Goal: Task Accomplishment & Management: Use online tool/utility

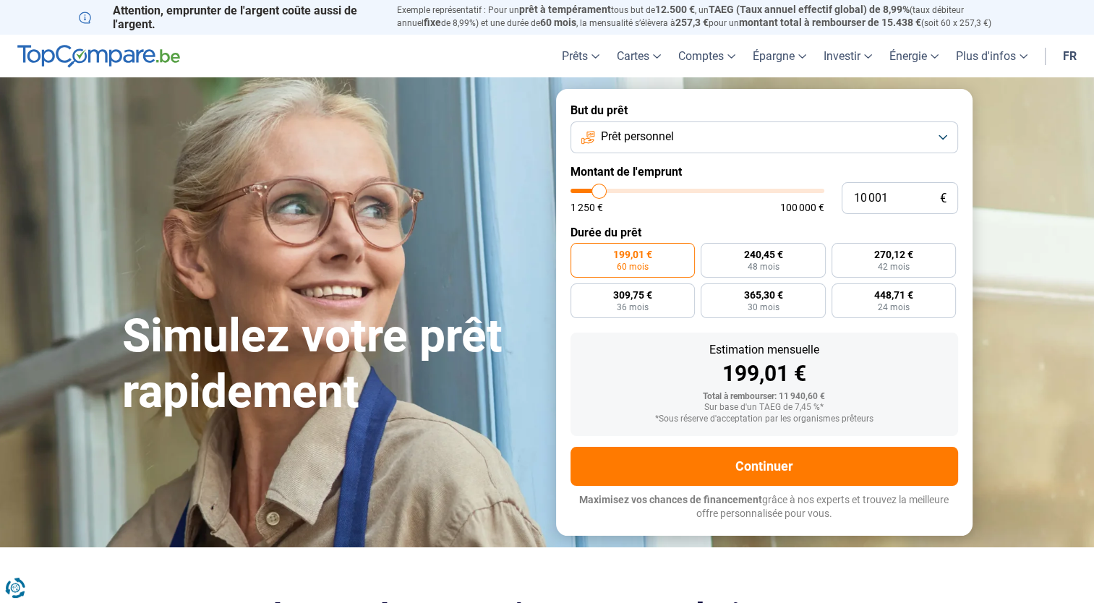
type input "11 000"
type input "11000"
type input "11 500"
type input "11500"
type input "12 000"
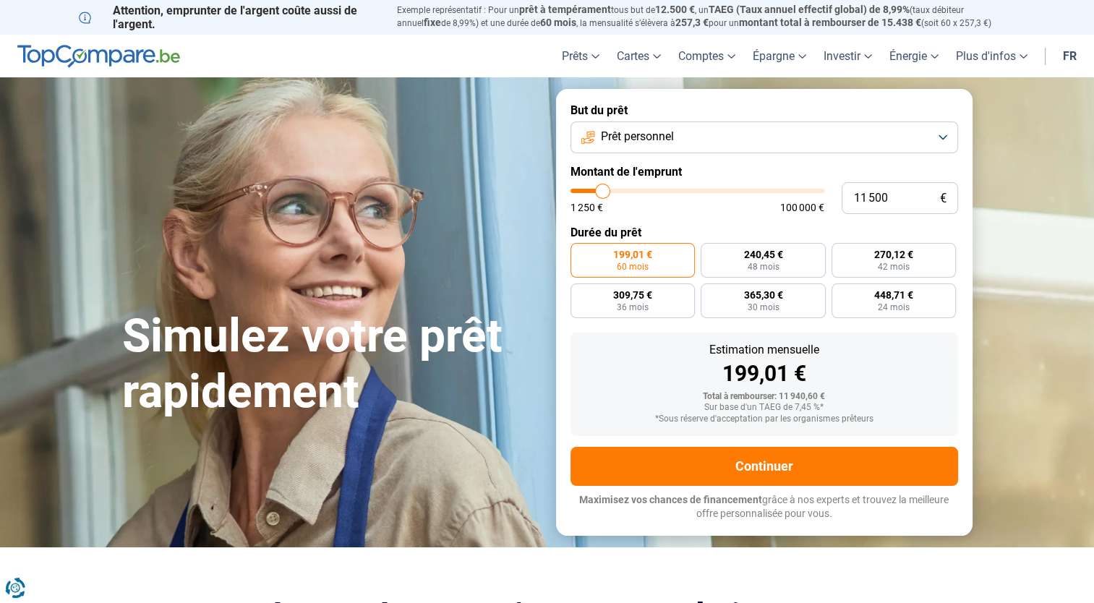
type input "12000"
type input "12 250"
type input "12250"
type input "12 500"
type input "12500"
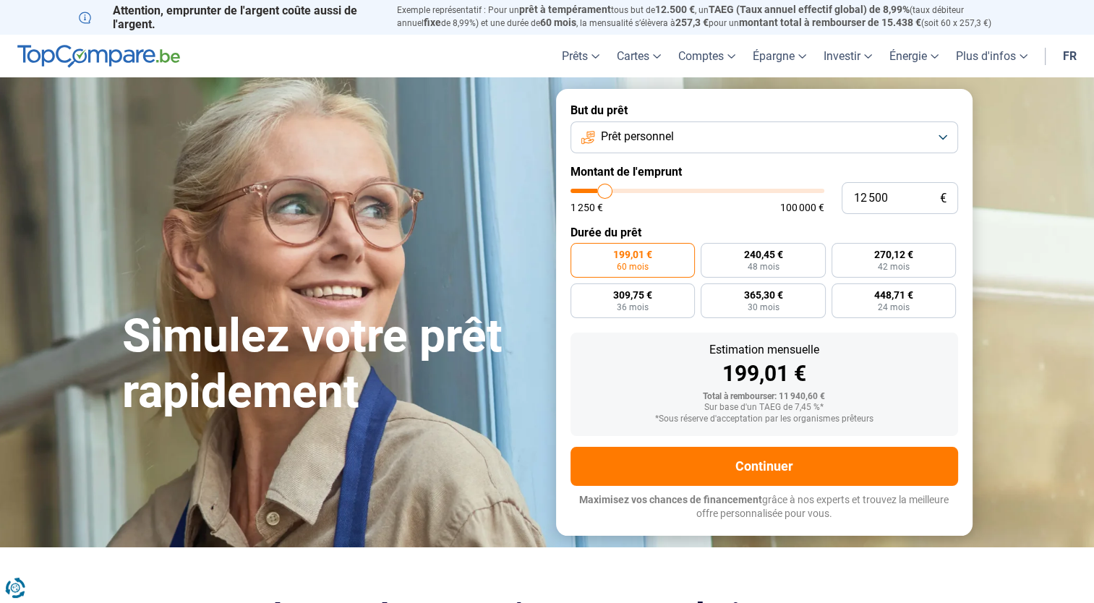
type input "12 750"
type input "12750"
type input "13 000"
type input "13000"
type input "13 250"
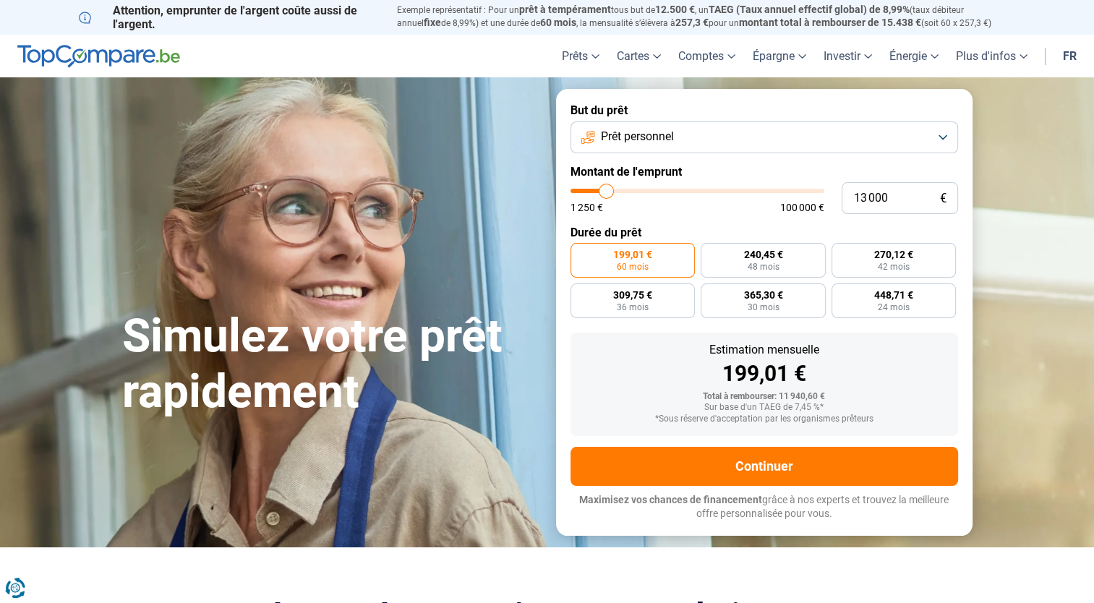
type input "13250"
type input "13 500"
type input "13500"
type input "13 750"
type input "13750"
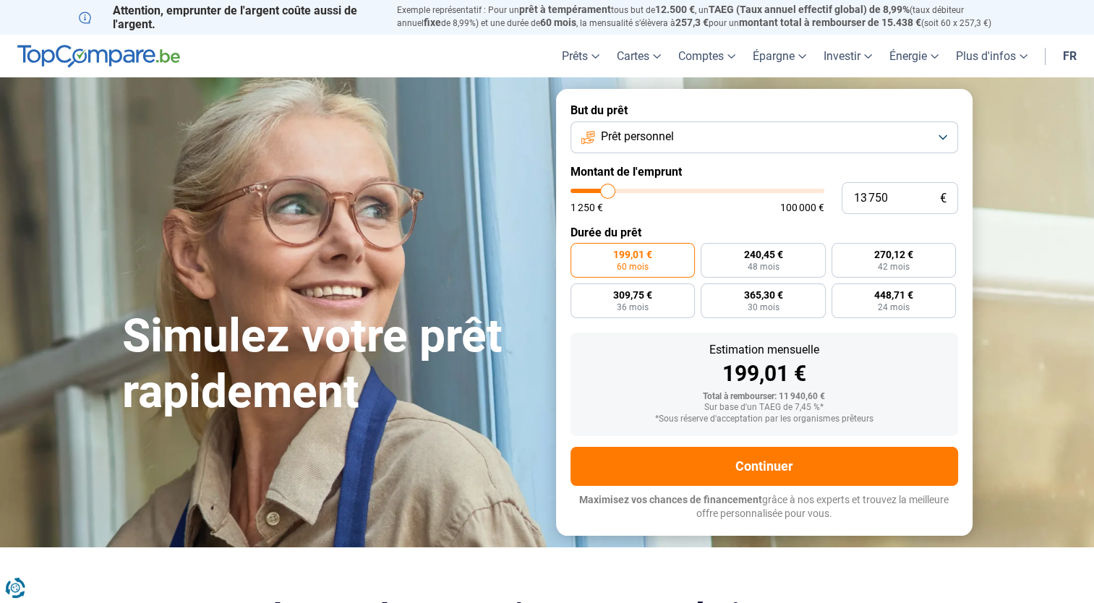
type input "14 000"
type input "14000"
type input "14 250"
type input "14250"
type input "14 500"
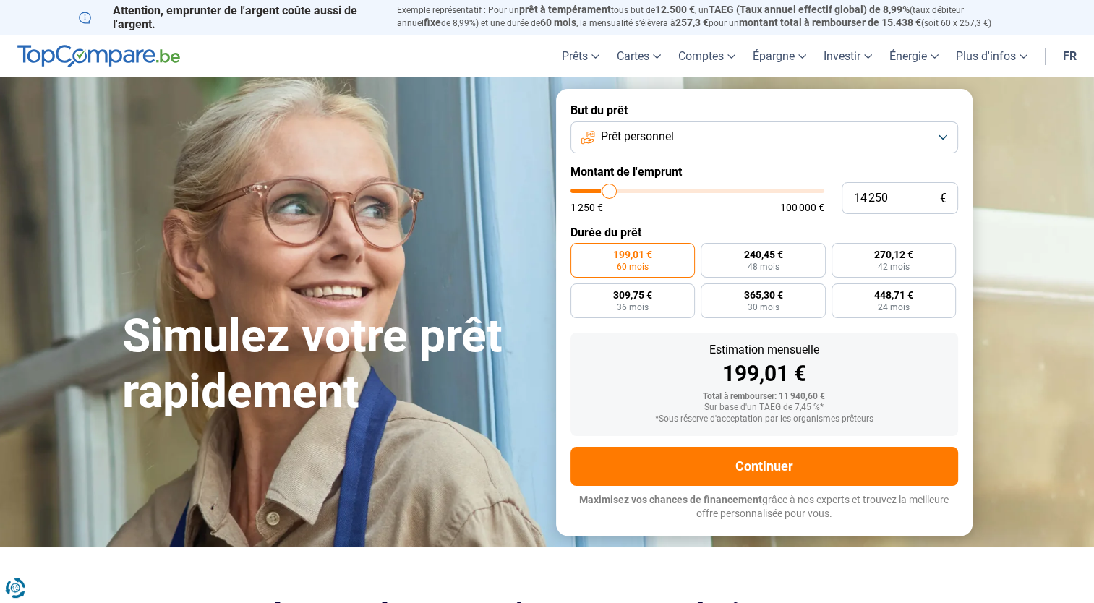
type input "14500"
type input "14 750"
type input "14750"
type input "15 000"
type input "15000"
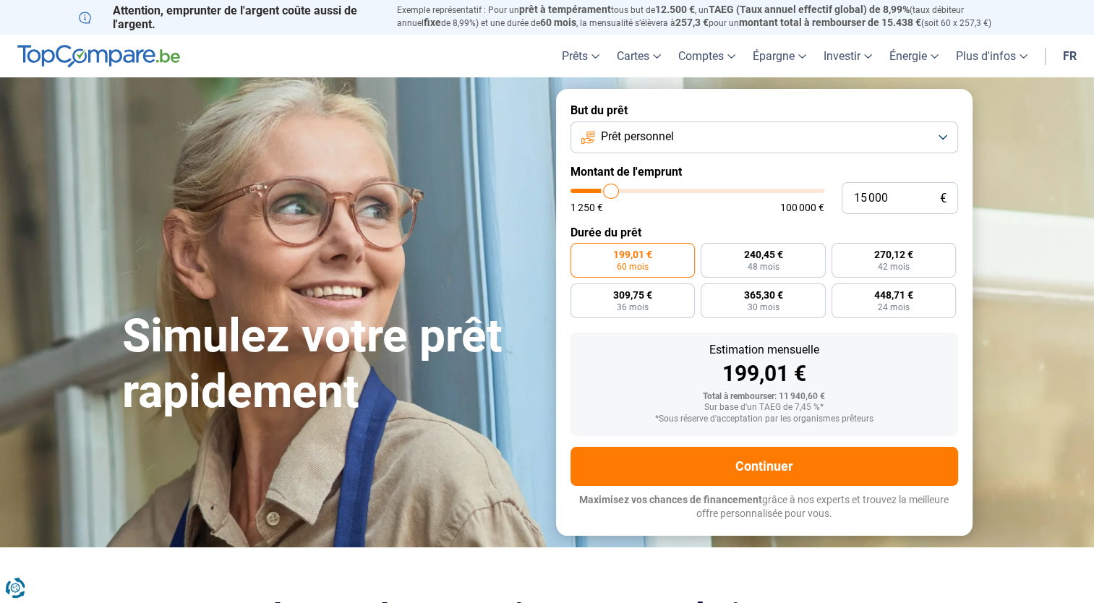
type input "15 250"
type input "15250"
type input "15 500"
type input "15500"
type input "15 750"
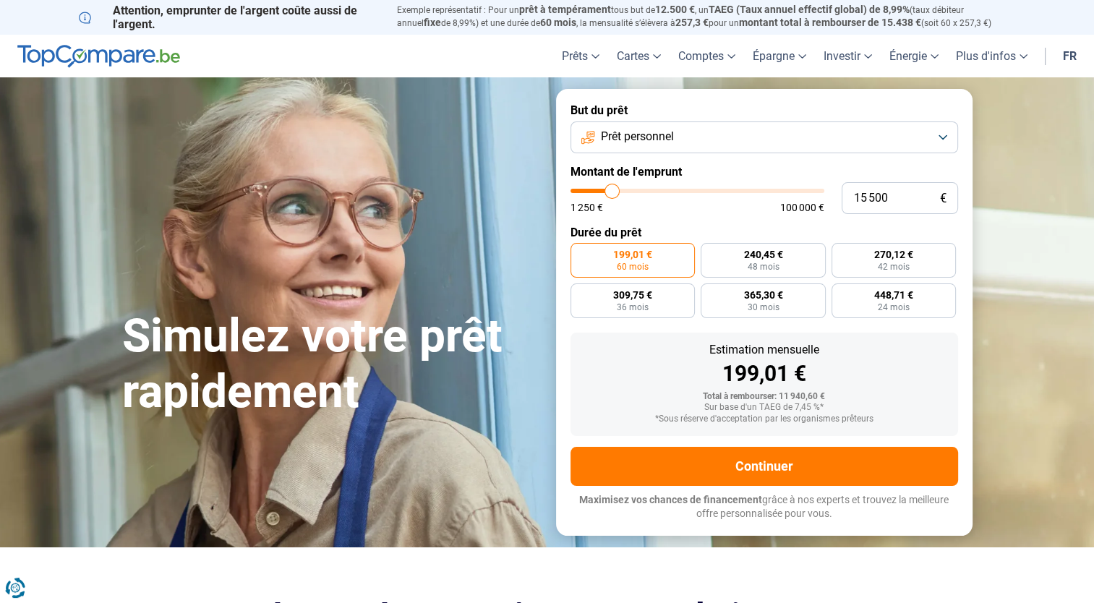
type input "15750"
type input "16 000"
type input "16000"
type input "16 250"
type input "16250"
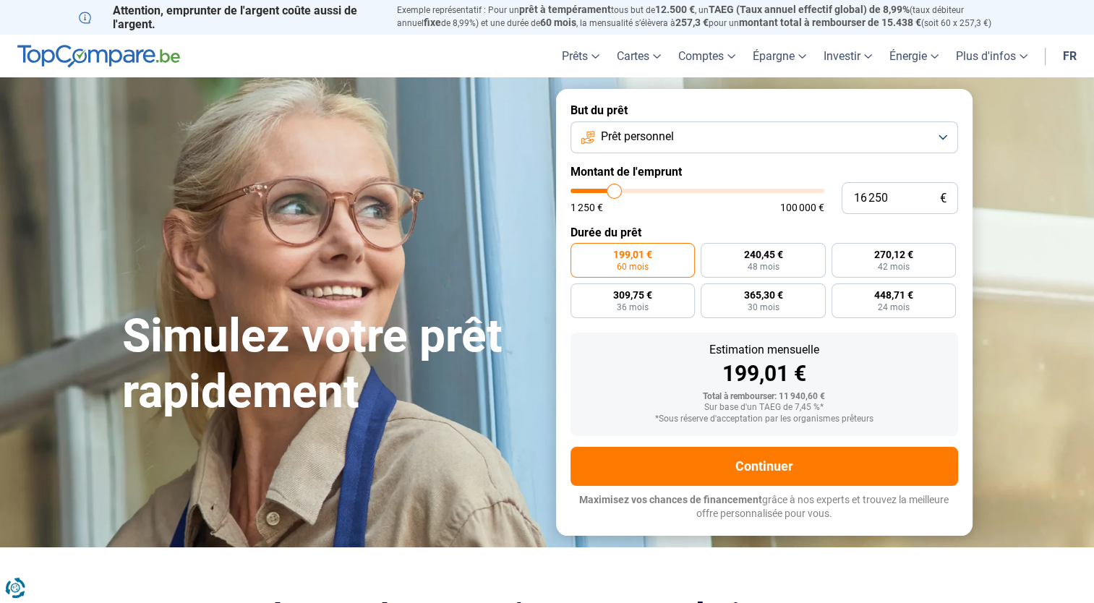
type input "16 500"
type input "16500"
type input "16 750"
type input "16750"
type input "17 000"
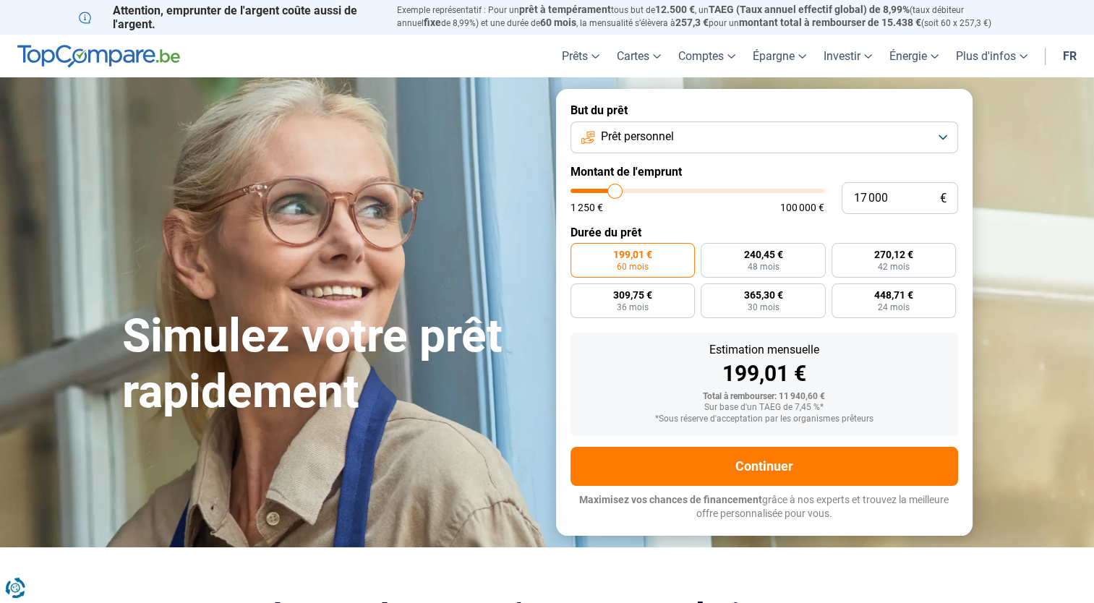
type input "17000"
type input "17 500"
type input "17500"
type input "18 000"
type input "18000"
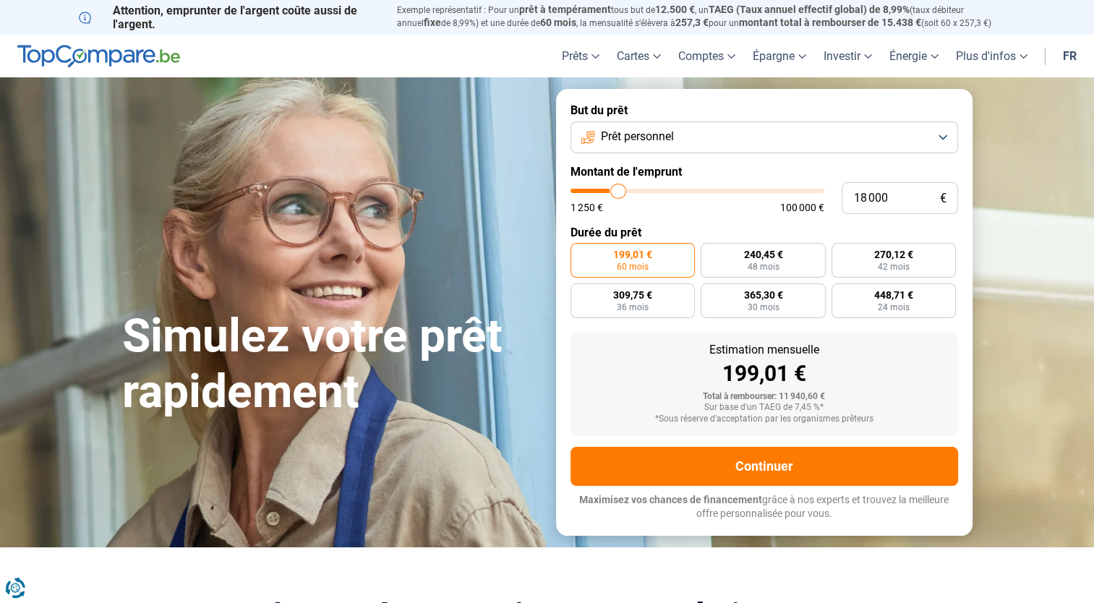
type input "18 500"
type input "18500"
type input "18 750"
type input "18750"
type input "19 250"
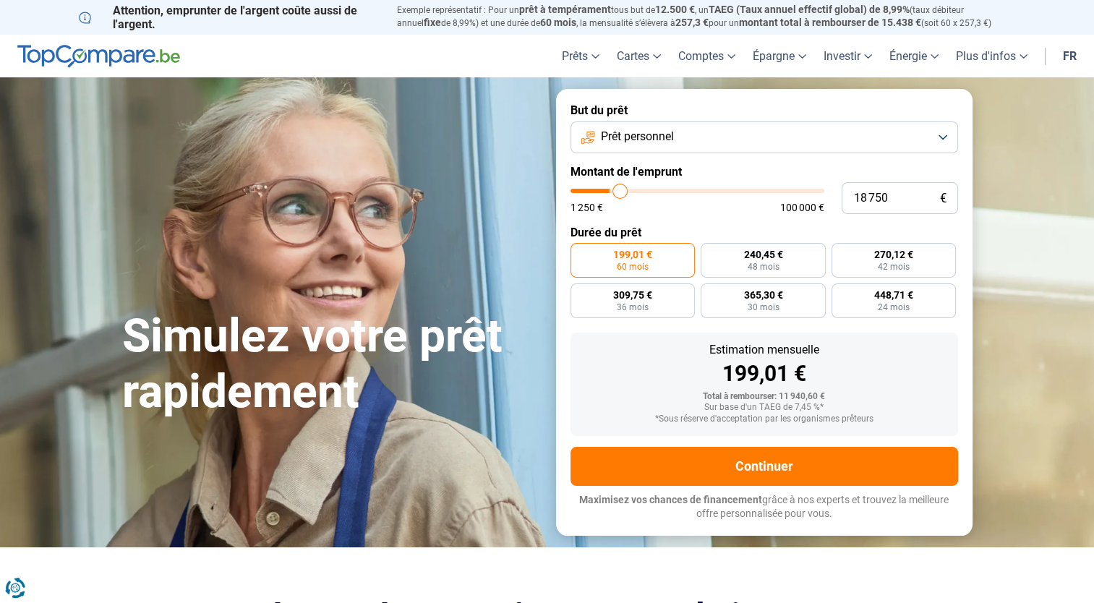
type input "19250"
type input "19 500"
type input "19500"
type input "20 500"
type input "20500"
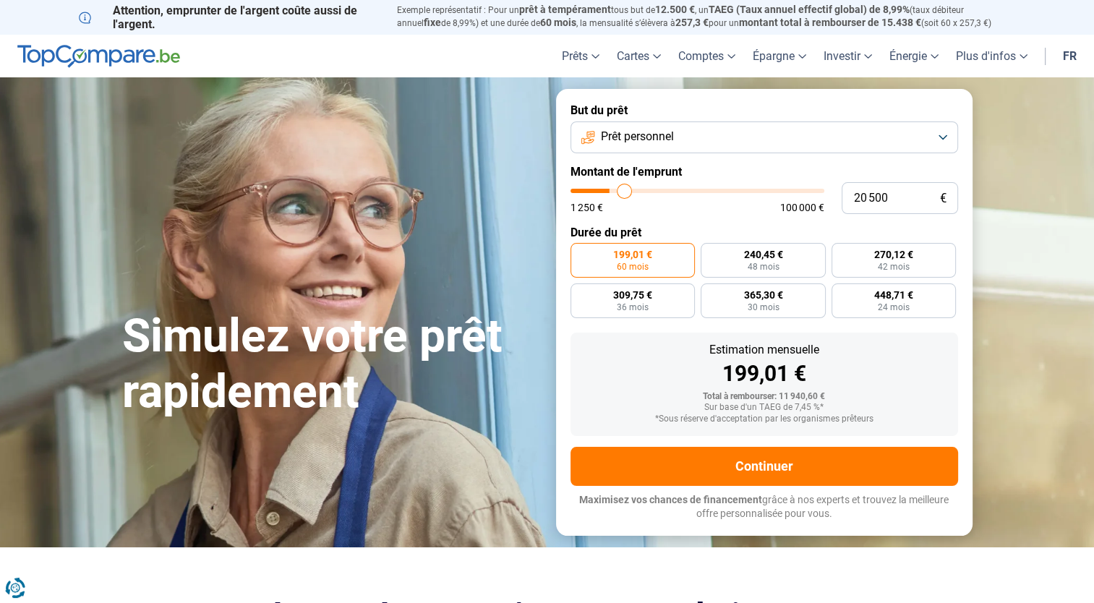
type input "20 750"
type input "20750"
type input "21 000"
type input "21000"
type input "21 250"
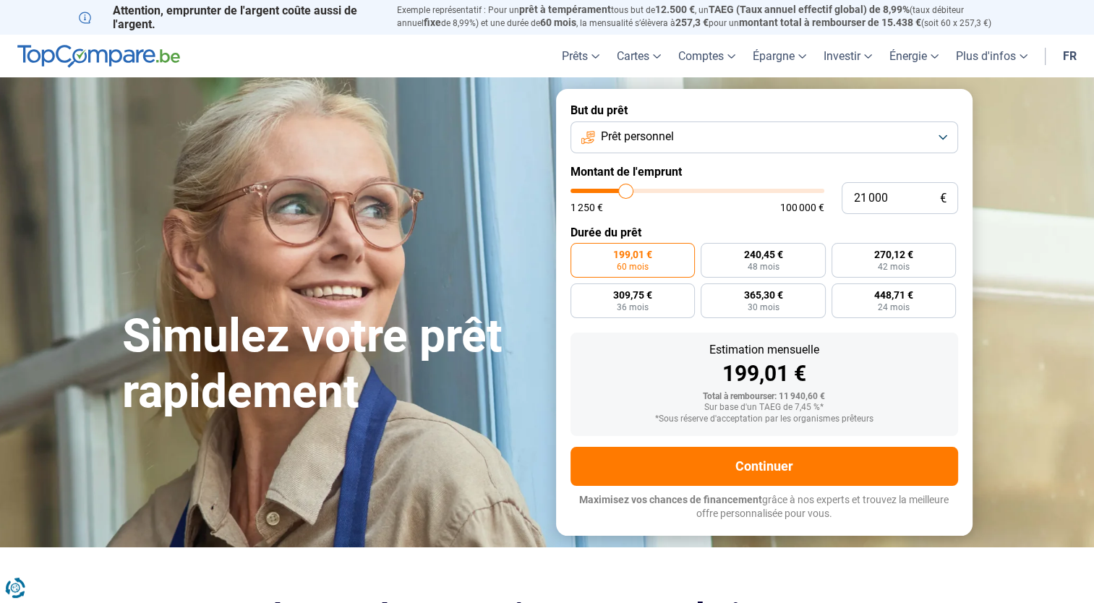
type input "21250"
type input "21 500"
type input "21500"
type input "22 000"
type input "22000"
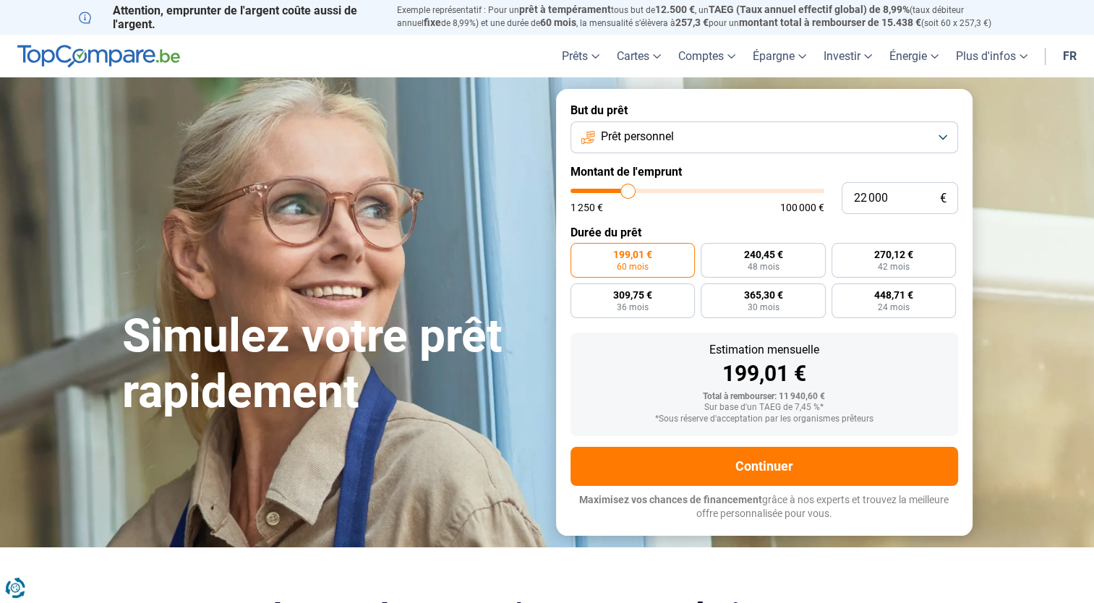
type input "22 750"
type input "22750"
type input "23 000"
type input "23000"
type input "23 250"
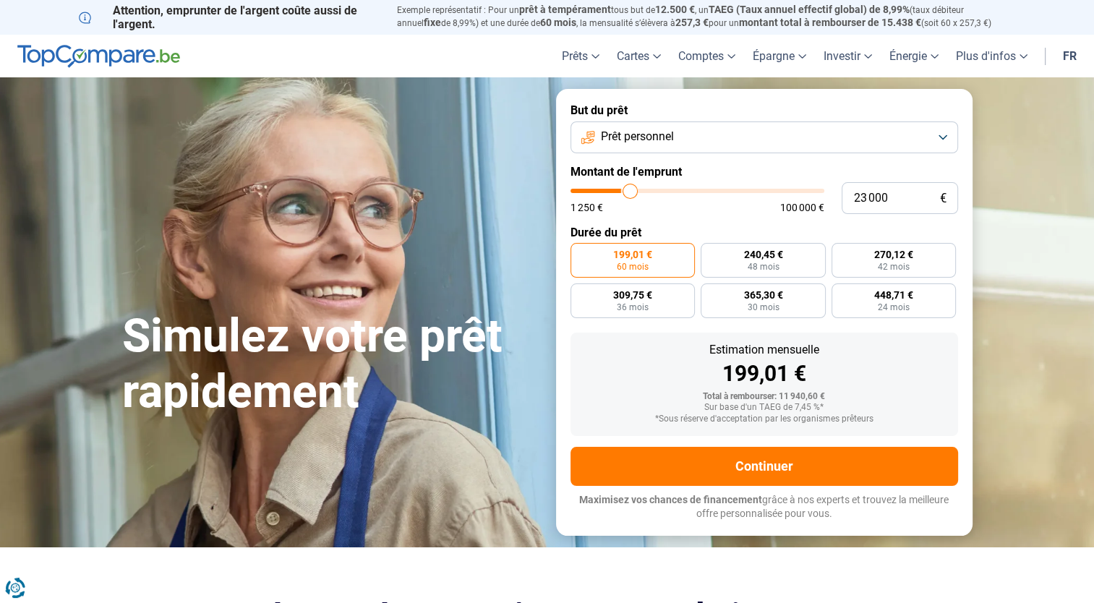
type input "23250"
type input "23 500"
type input "23500"
type input "23 750"
type input "23750"
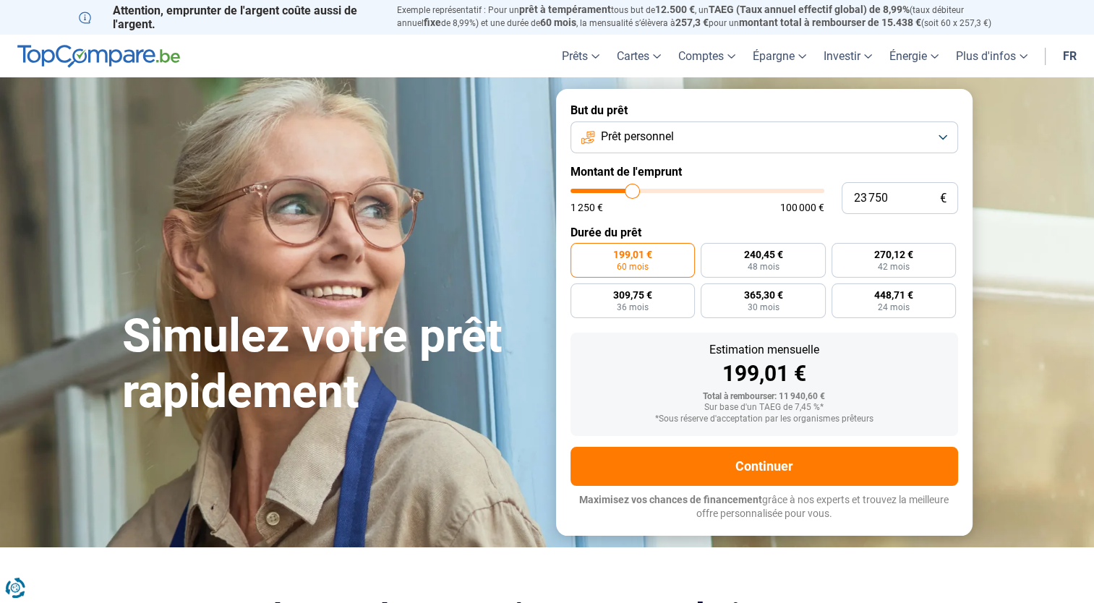
type input "24 000"
type input "24000"
type input "24 250"
type input "24250"
type input "24 500"
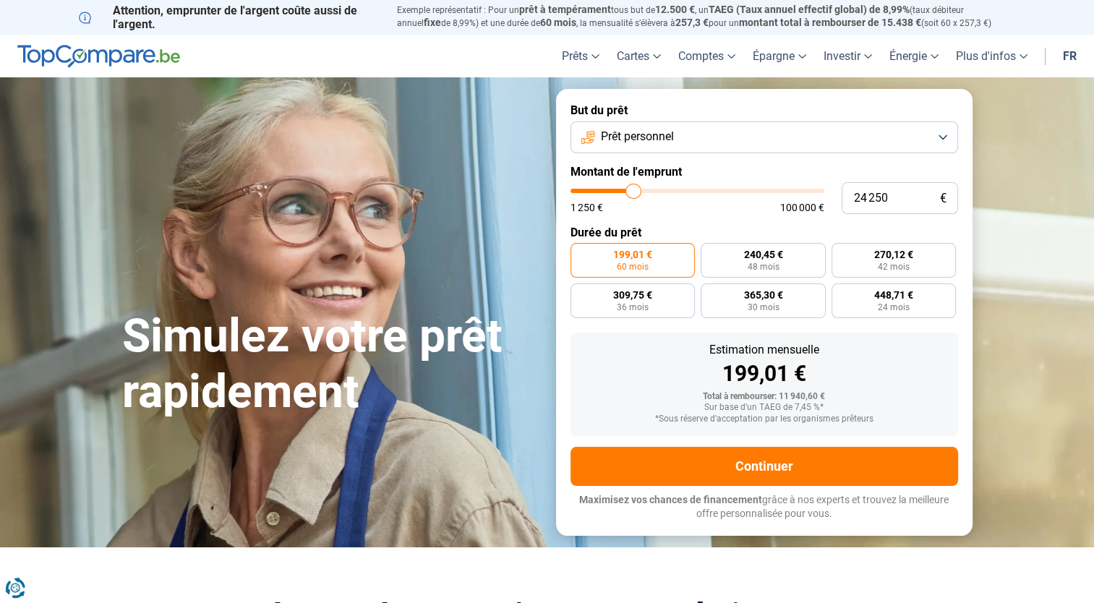
type input "24500"
type input "24 750"
type input "24750"
type input "25 250"
type input "25250"
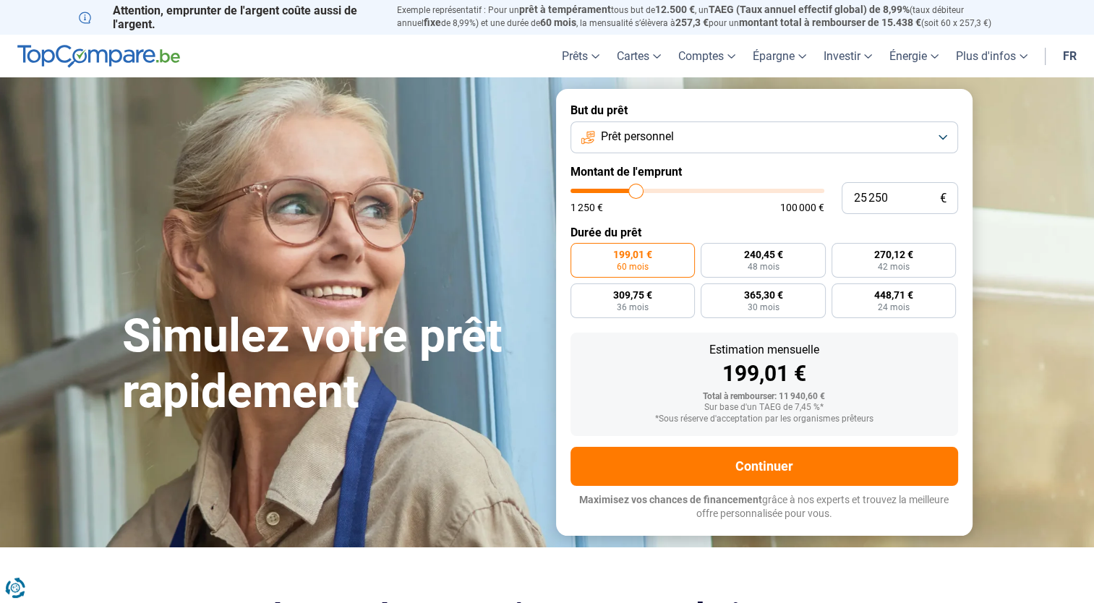
type input "25 750"
type input "25750"
type input "26 500"
type input "26500"
type input "27 250"
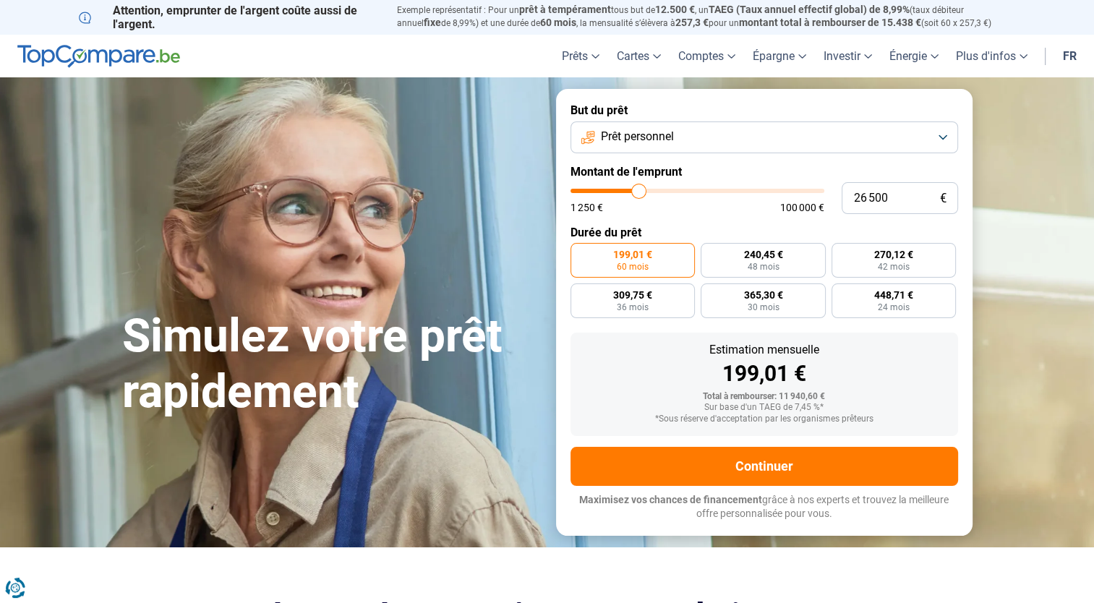
type input "27250"
type input "27 500"
type input "27500"
type input "27 750"
type input "27750"
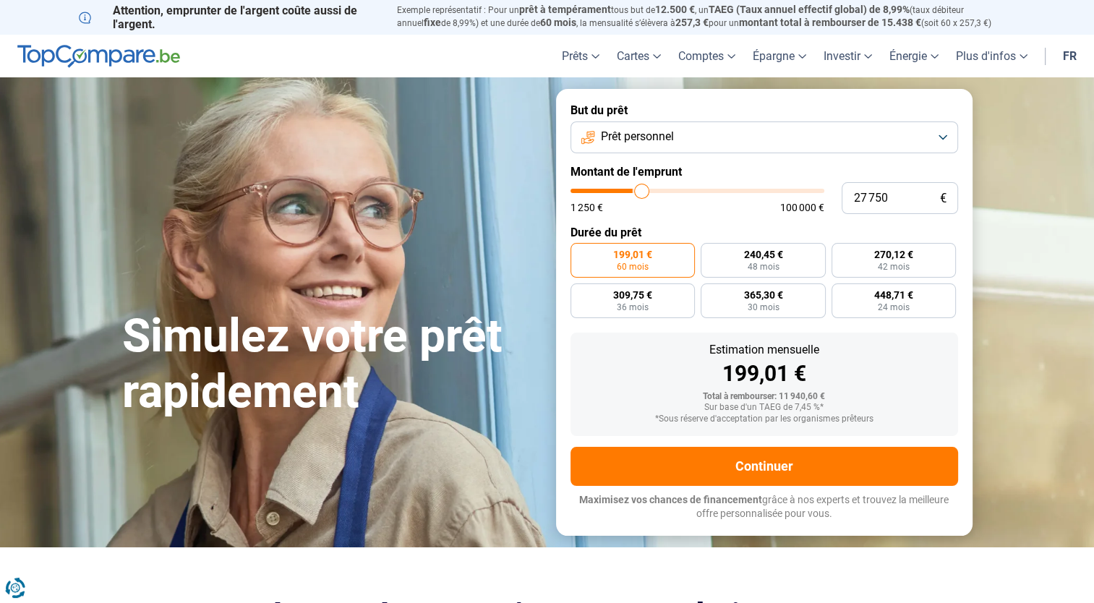
type input "28 000"
type input "28000"
type input "28 250"
type input "28250"
type input "29 000"
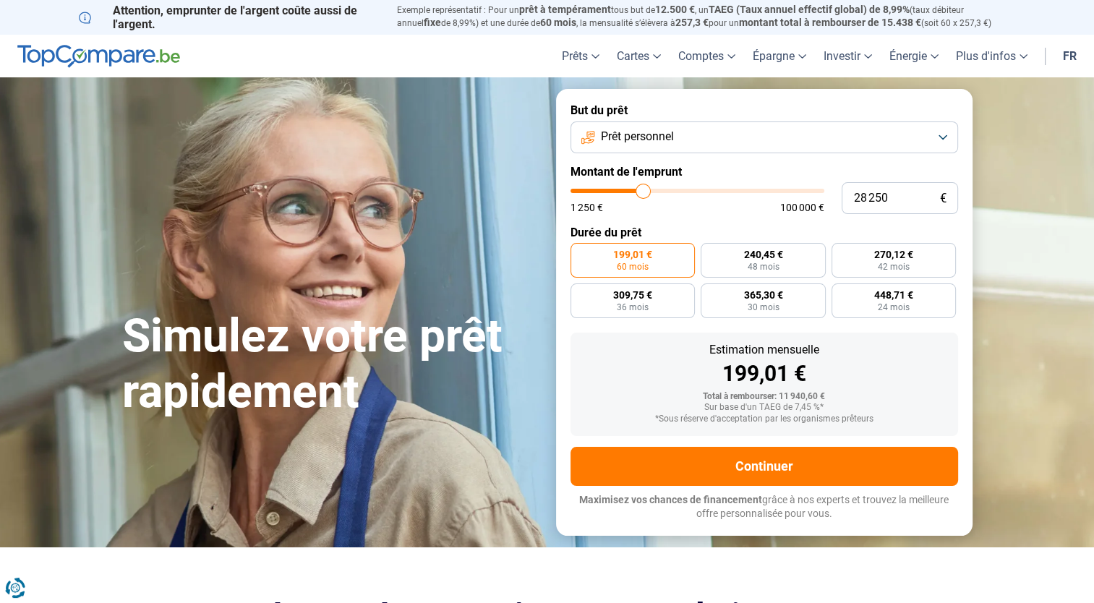
type input "29000"
type input "29 250"
type input "29250"
type input "30 000"
type input "30000"
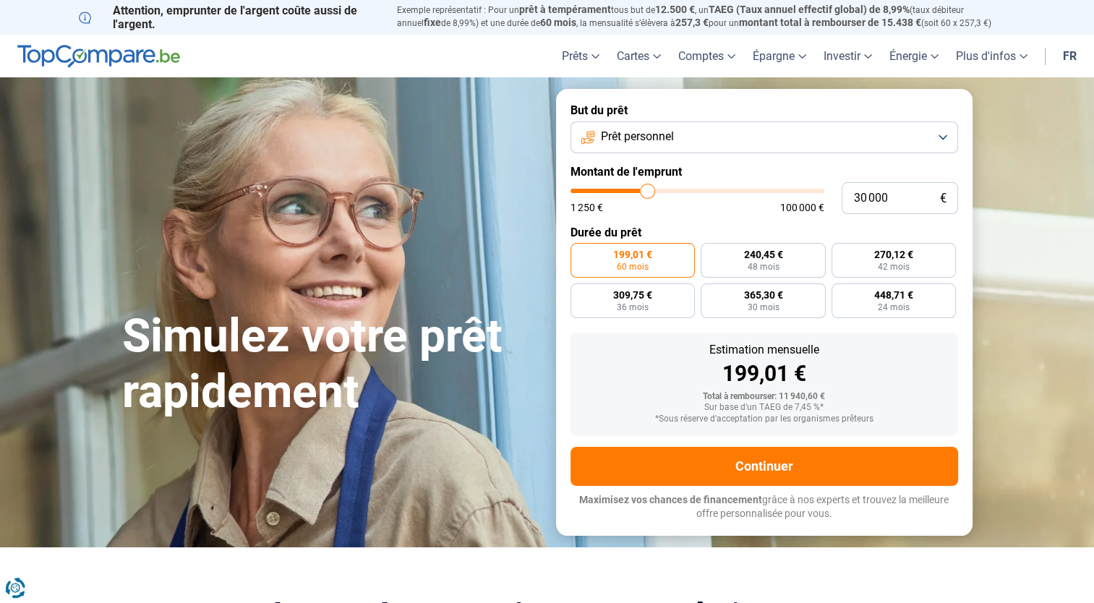
type input "31 000"
type input "31000"
type input "31 500"
type input "31500"
type input "31 750"
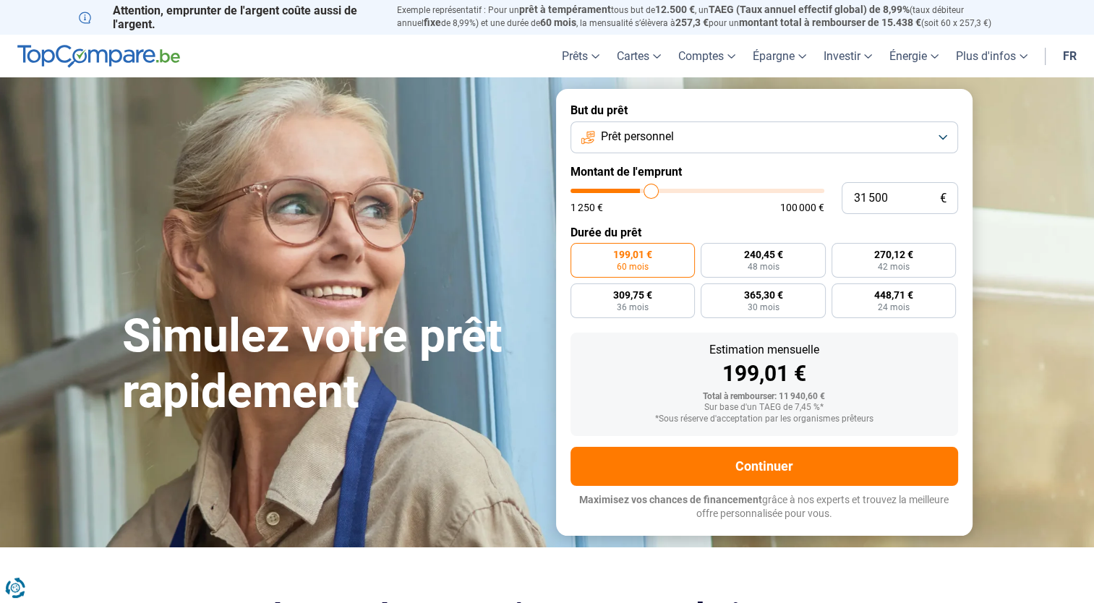
type input "31750"
type input "32 000"
type input "32000"
type input "32 250"
type input "32250"
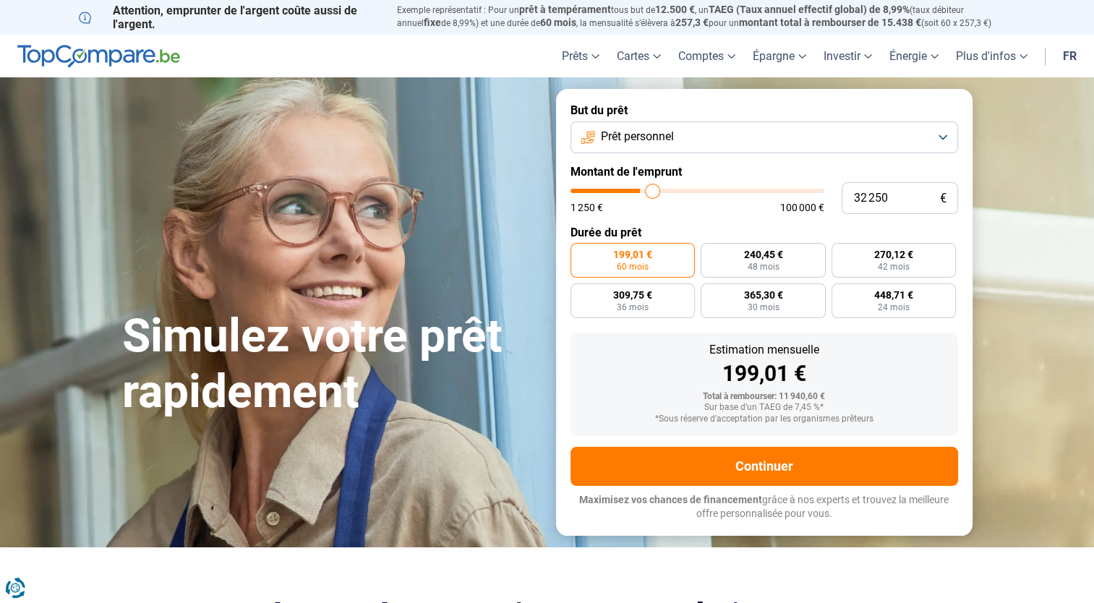
type input "32 750"
type input "32750"
type input "33 000"
type input "33000"
type input "33 250"
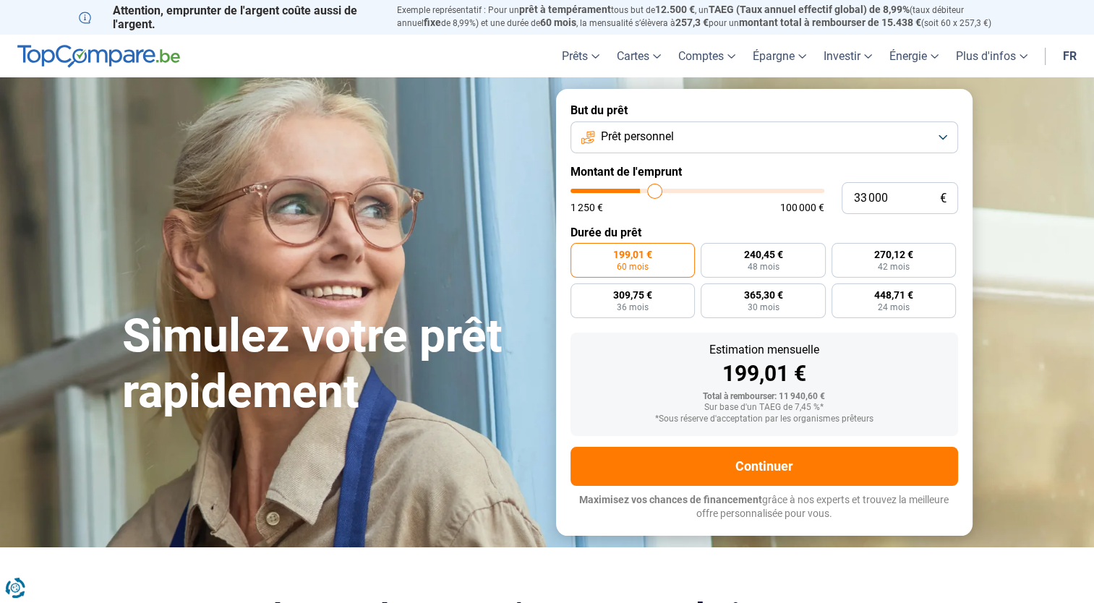
type input "33250"
type input "33 500"
type input "33500"
type input "33 750"
type input "33750"
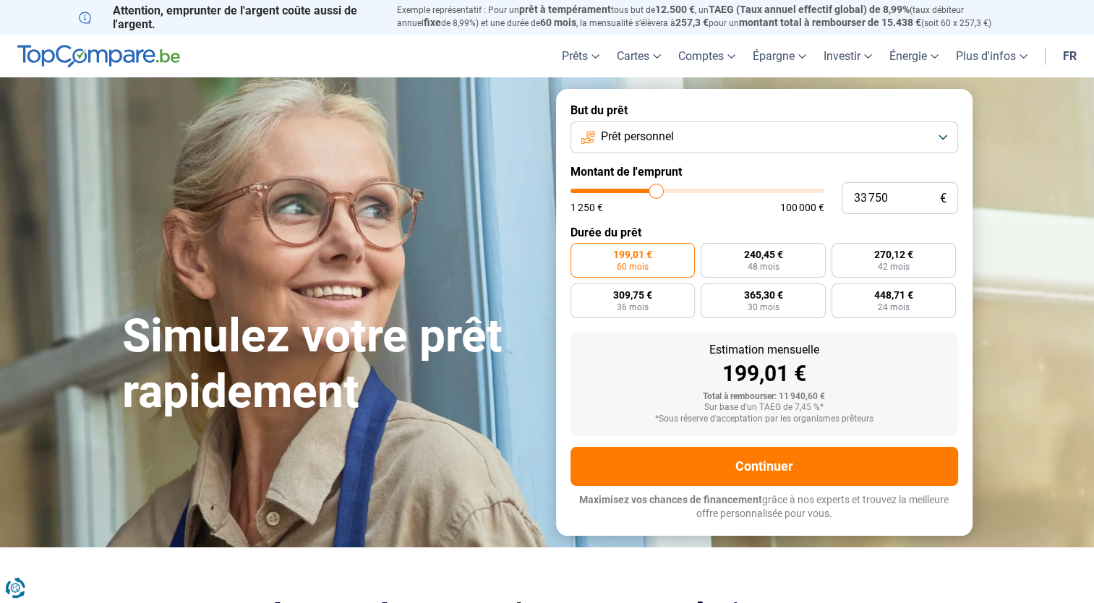
type input "34 000"
type input "34000"
type input "34 250"
type input "34250"
type input "34 500"
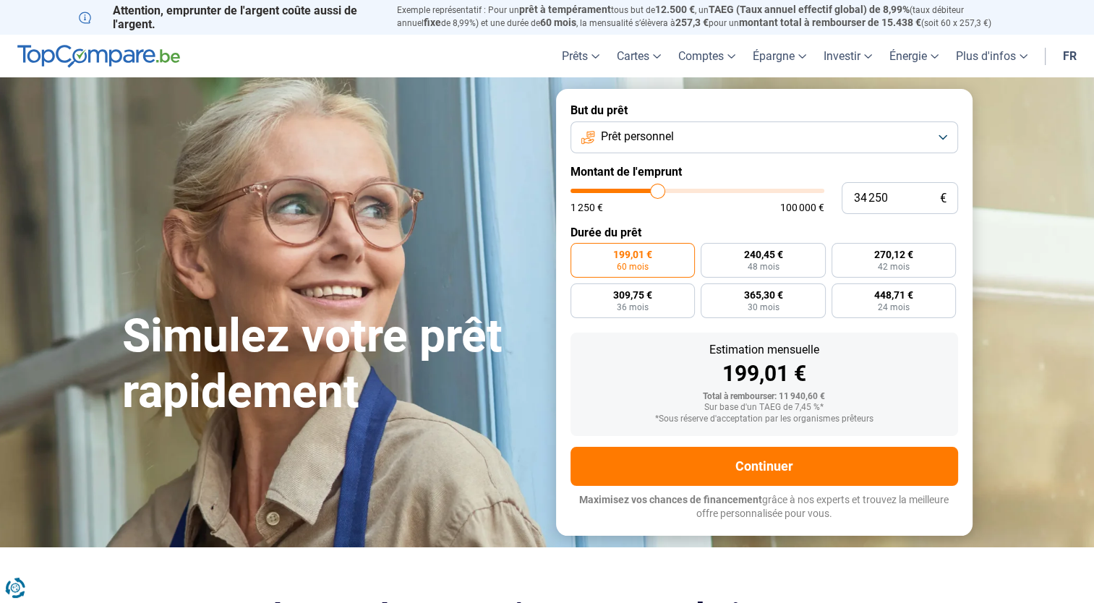
type input "34500"
type input "35 000"
type input "35000"
type input "35 500"
type input "35500"
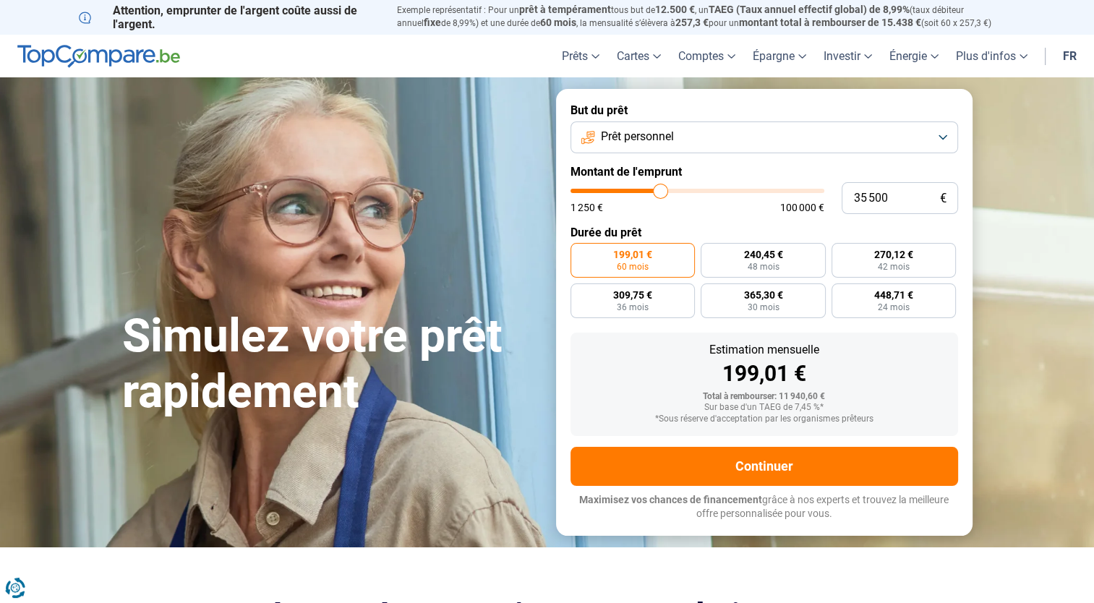
type input "36 000"
type input "36000"
type input "36 250"
type input "36250"
type input "36 500"
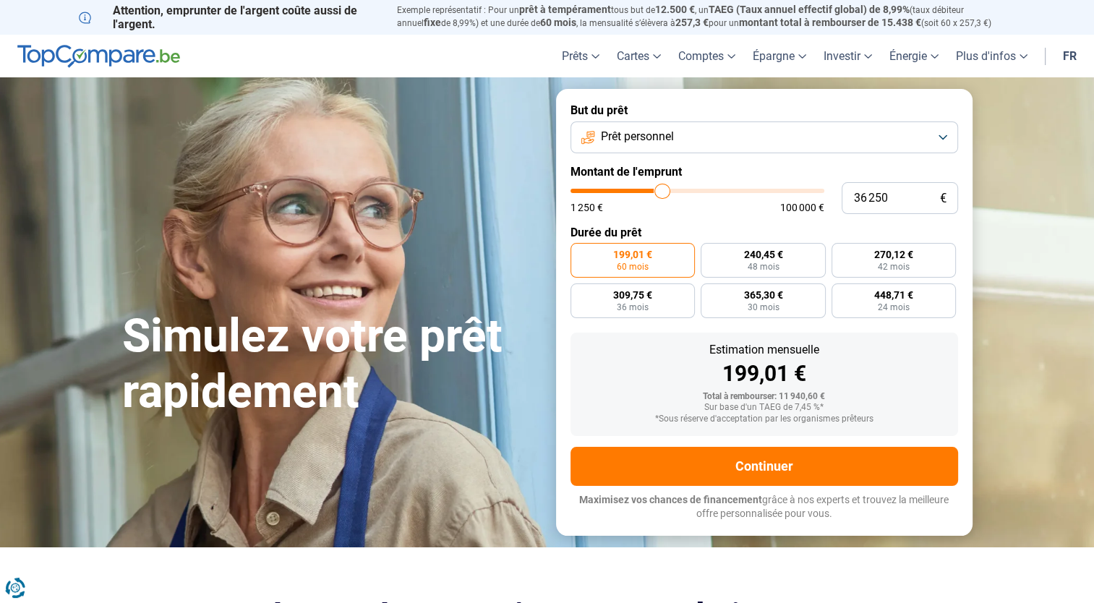
type input "36500"
type input "36 750"
type input "36750"
type input "37 000"
type input "37000"
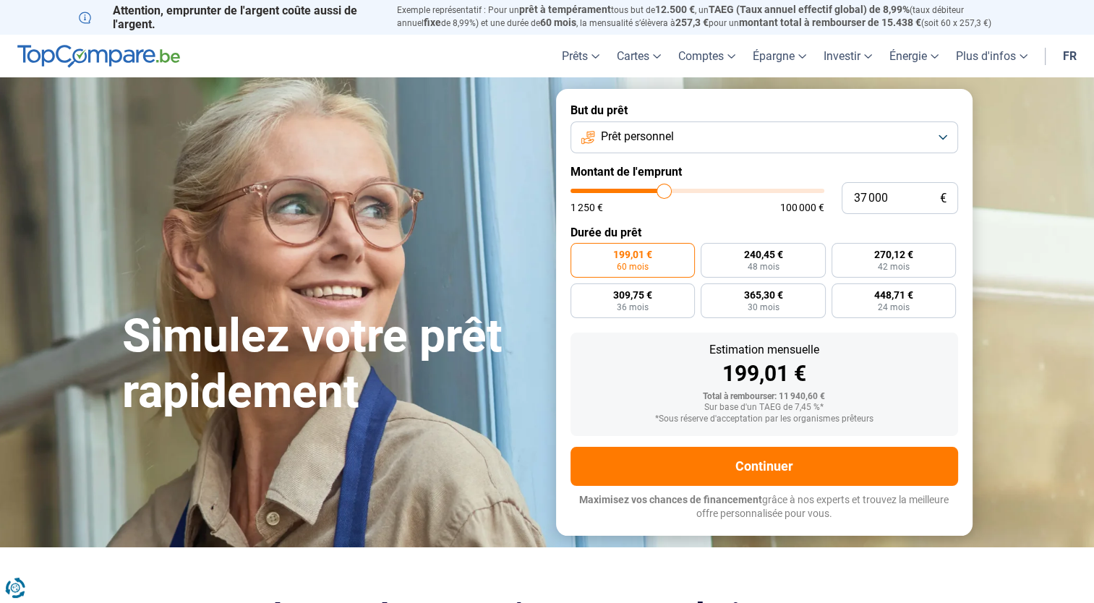
type input "37 500"
type input "37500"
type input "37 750"
type input "37750"
type input "38 000"
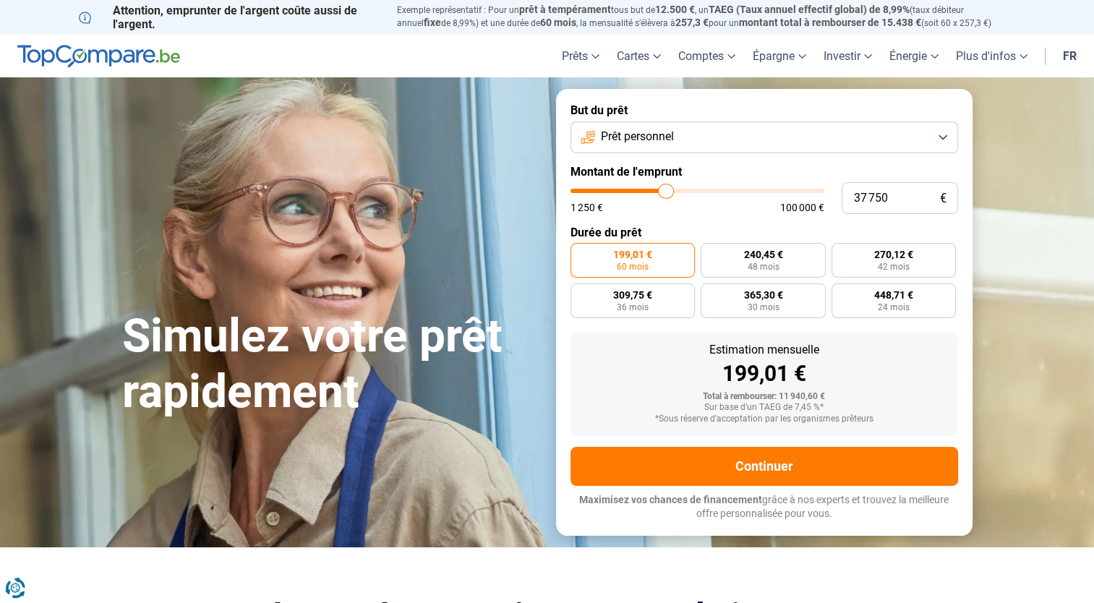
type input "38000"
type input "38 500"
type input "38500"
type input "39 000"
type input "39000"
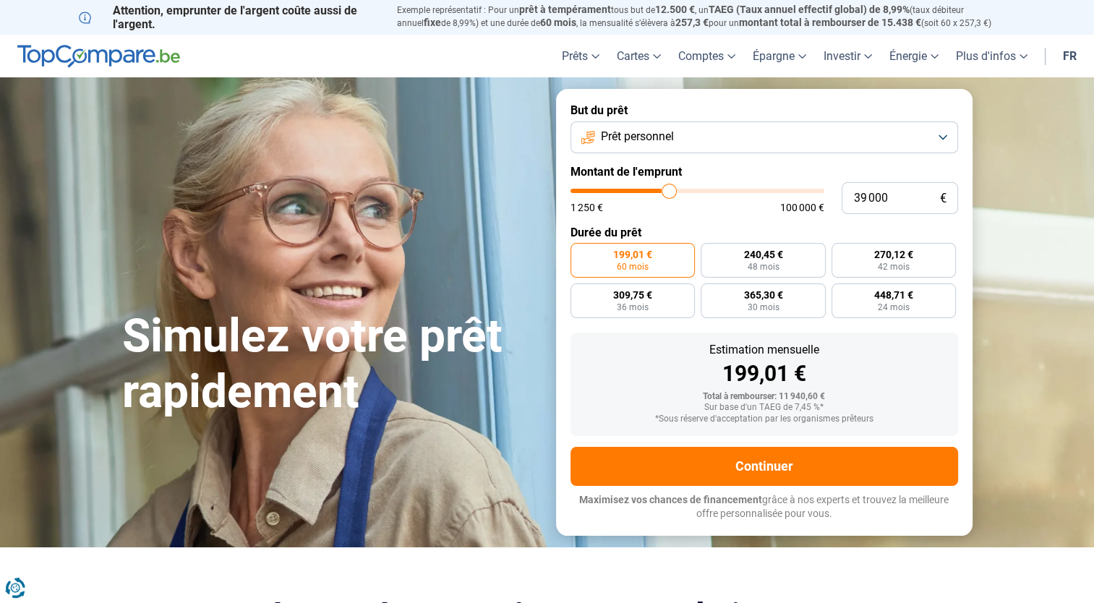
type input "39 250"
type input "39250"
type input "39 750"
type input "39750"
type input "40 000"
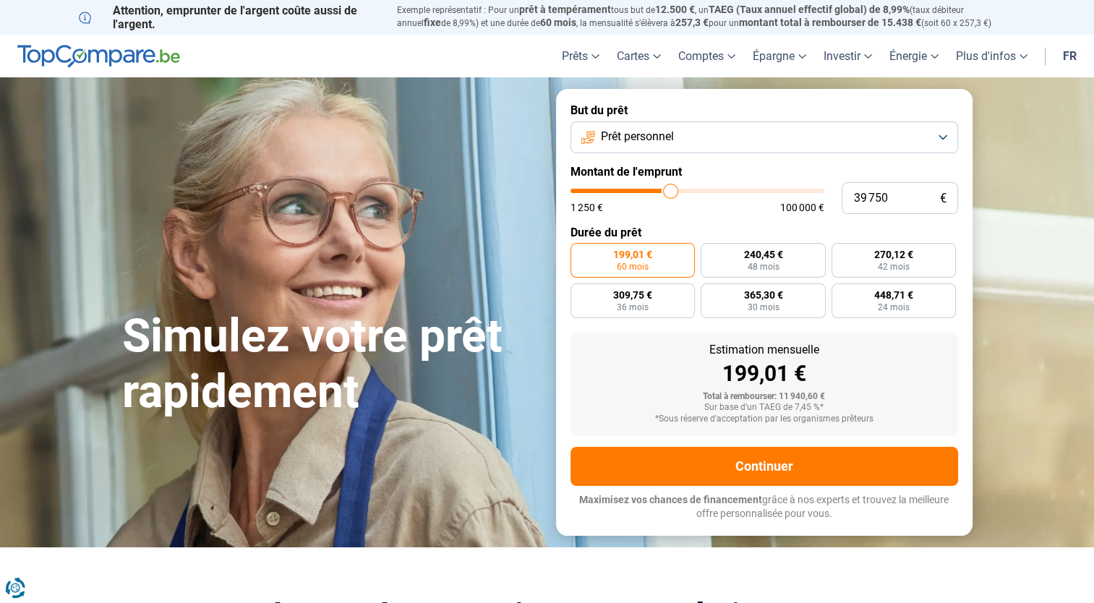
type input "40000"
type input "40 500"
type input "40500"
type input "41 250"
type input "41250"
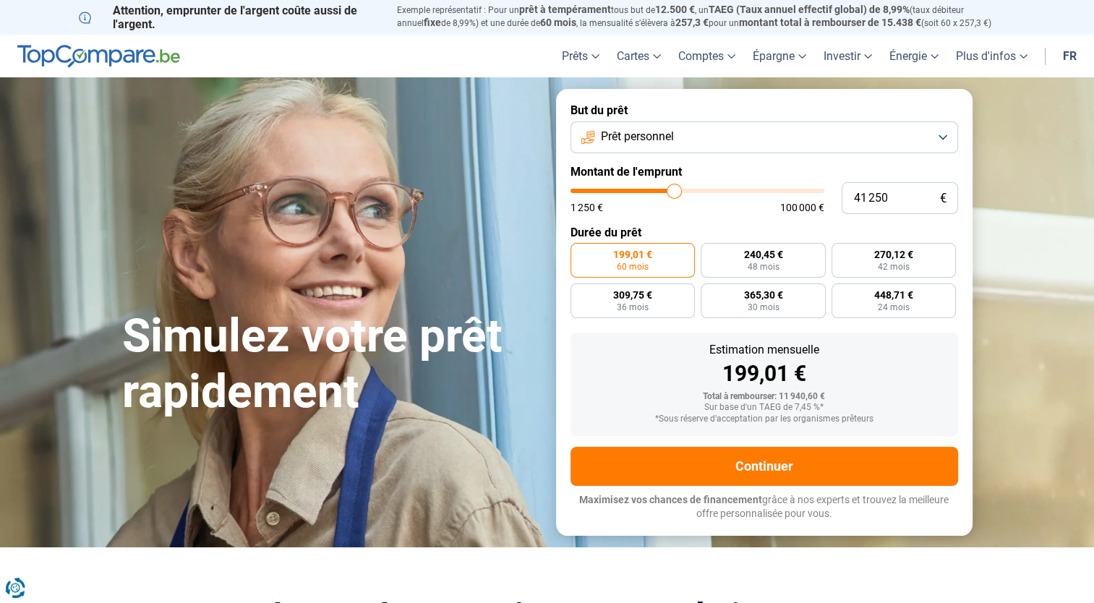
type input "41 750"
type input "41750"
type input "42 000"
type input "42000"
type input "42 500"
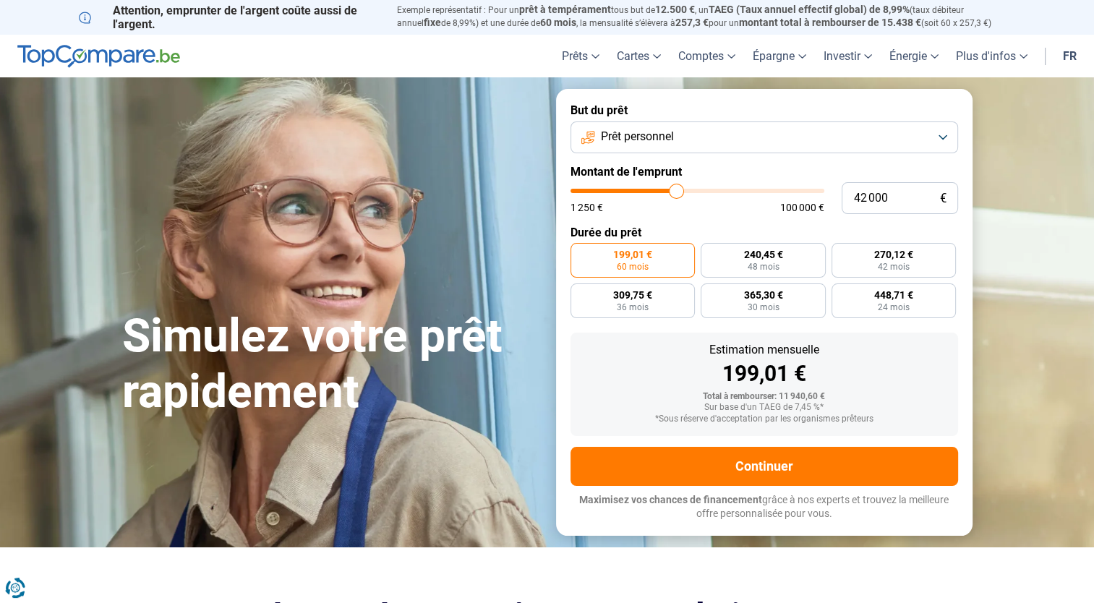
type input "42500"
type input "43 000"
type input "43000"
type input "43 250"
type input "43250"
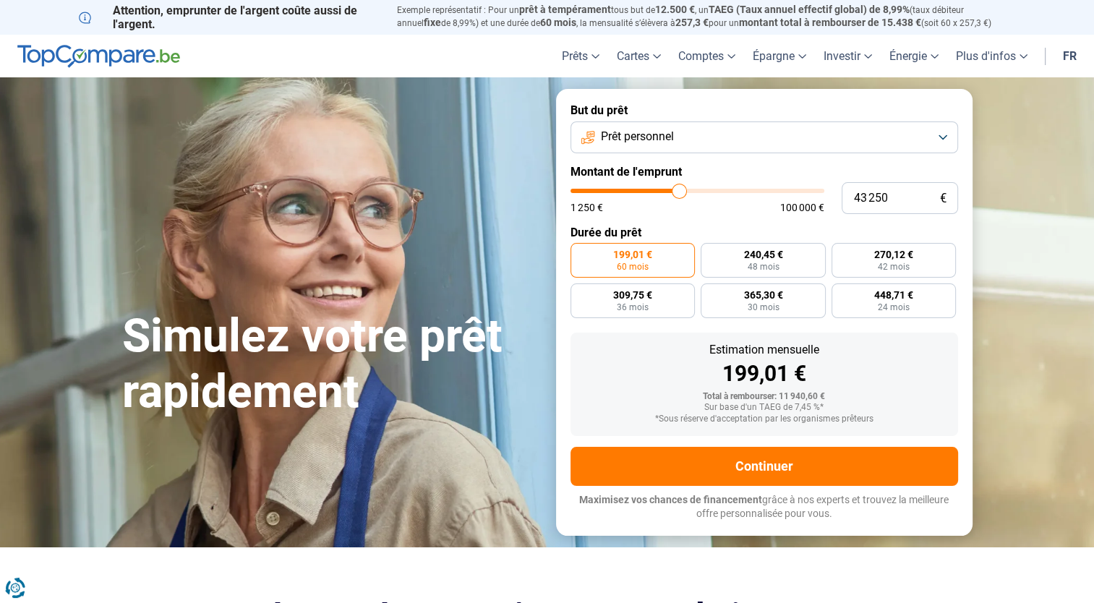
type input "43 500"
type input "43500"
type input "43 750"
type input "43750"
type input "44 000"
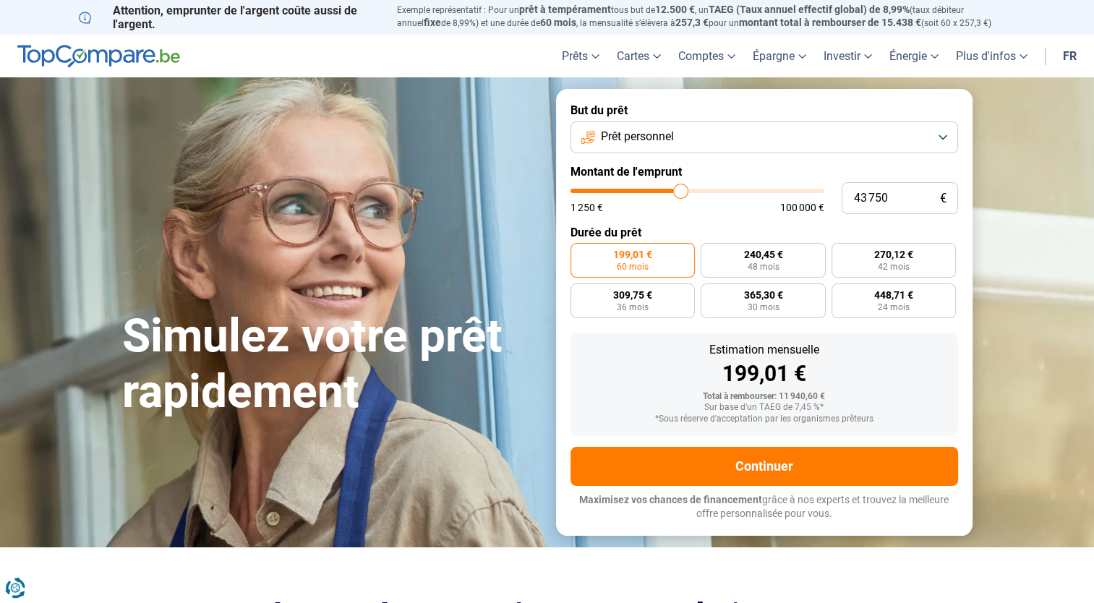
type input "44000"
type input "44 250"
type input "44250"
type input "44 500"
type input "44500"
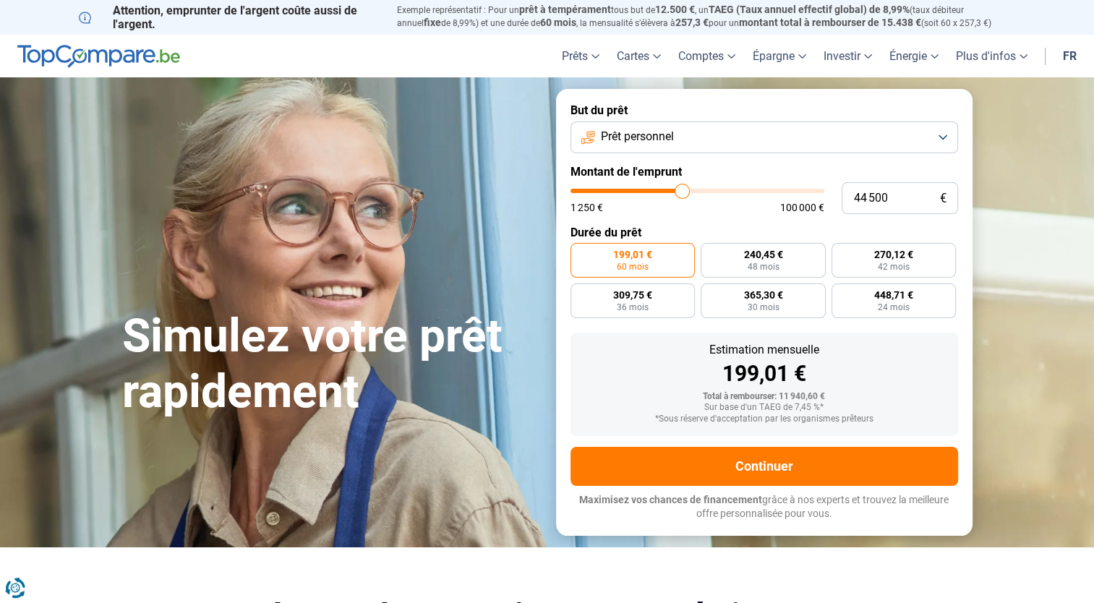
type input "45 250"
type input "45250"
type input "45 500"
type input "45500"
type input "46 000"
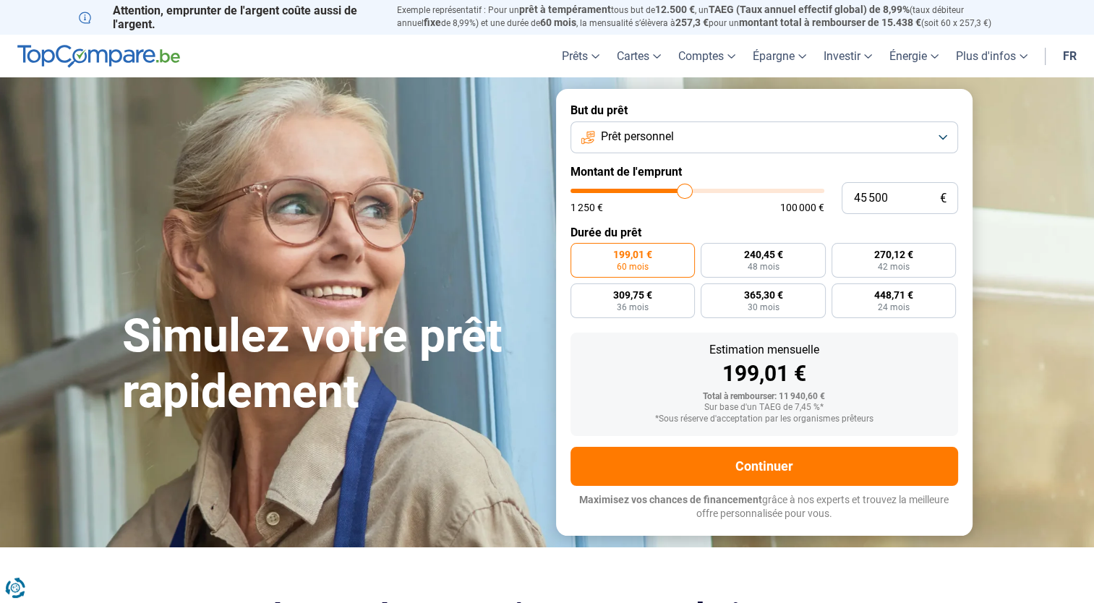
type input "46000"
type input "46 750"
type input "46750"
type input "47 000"
type input "47000"
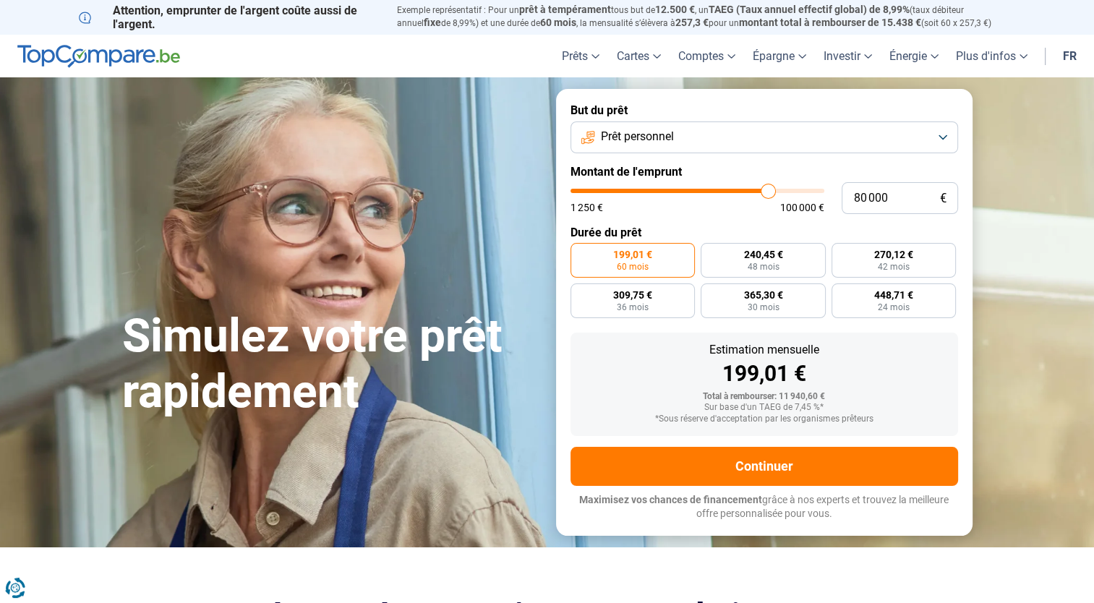
drag, startPoint x: 601, startPoint y: 192, endPoint x: 767, endPoint y: 210, distance: 167.2
click at [767, 193] on input "range" at bounding box center [697, 191] width 254 height 4
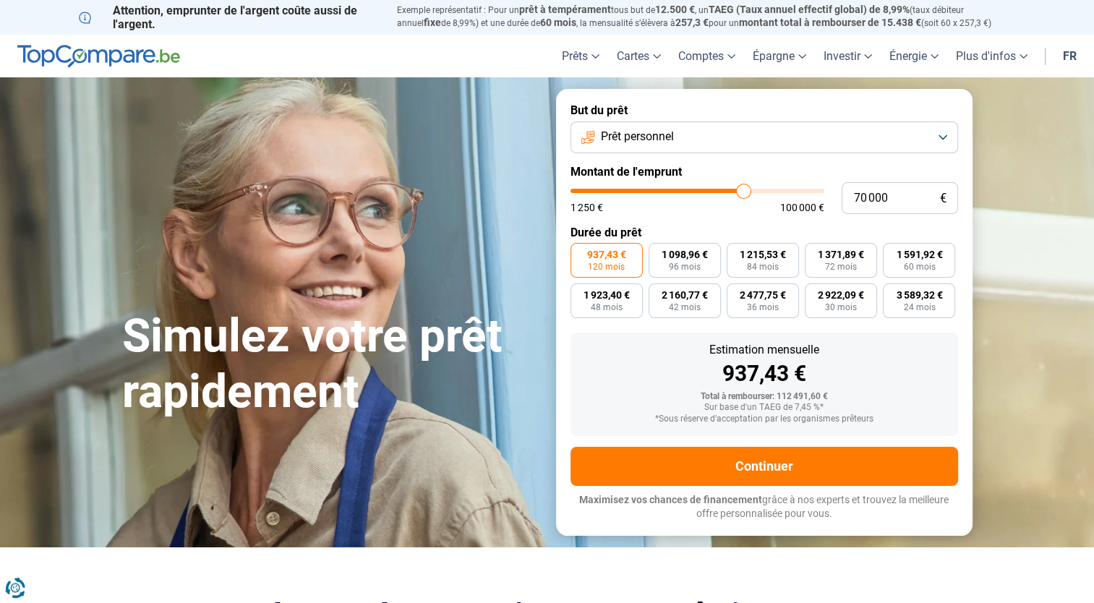
drag, startPoint x: 766, startPoint y: 191, endPoint x: 743, endPoint y: 194, distance: 23.3
click at [743, 193] on input "range" at bounding box center [697, 191] width 254 height 4
